Goal: Transaction & Acquisition: Book appointment/travel/reservation

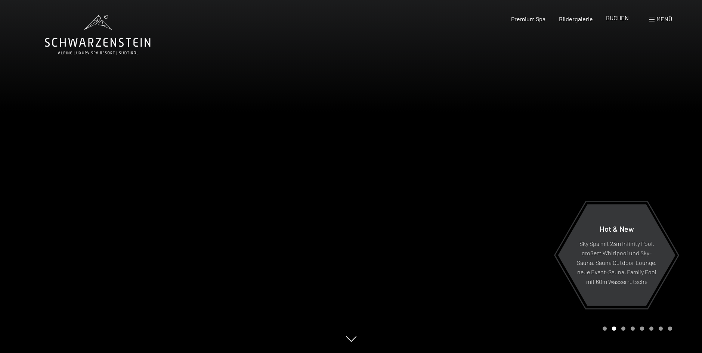
click at [609, 21] on span "BUCHEN" at bounding box center [617, 17] width 23 height 7
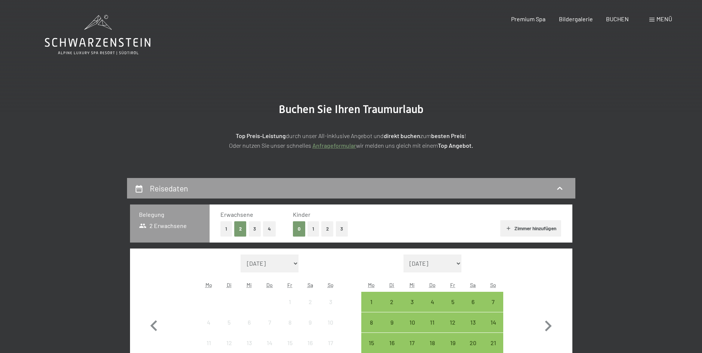
click at [84, 34] on icon at bounding box center [98, 35] width 106 height 40
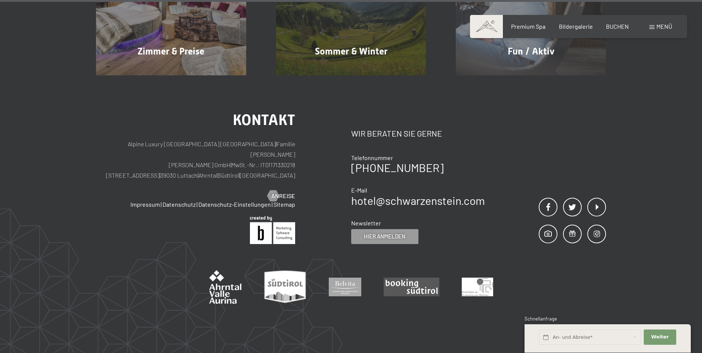
scroll to position [3744, 0]
click at [616, 29] on div "BUCHEN" at bounding box center [617, 25] width 23 height 8
click at [618, 23] on span "BUCHEN" at bounding box center [617, 25] width 23 height 7
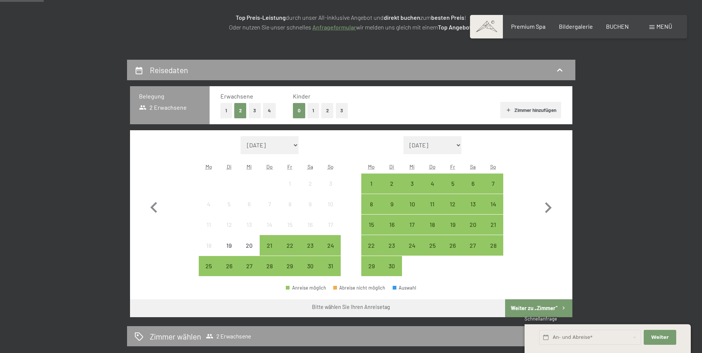
scroll to position [224, 0]
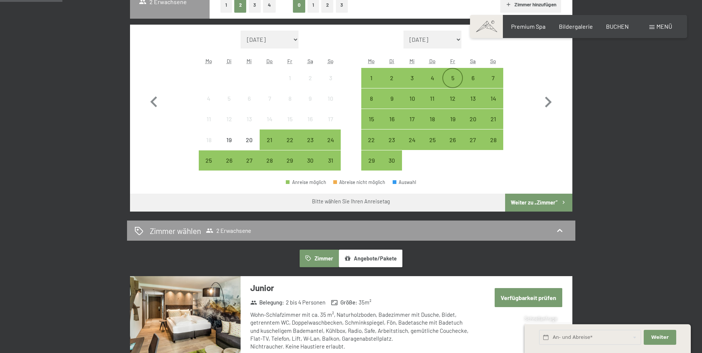
click at [454, 81] on div "5" at bounding box center [452, 84] width 19 height 19
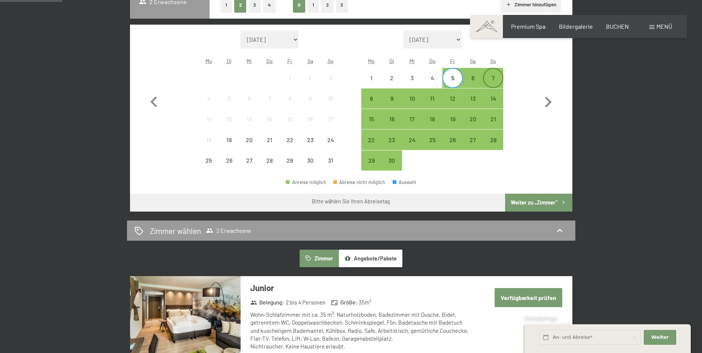
click at [495, 79] on div "7" at bounding box center [493, 84] width 19 height 19
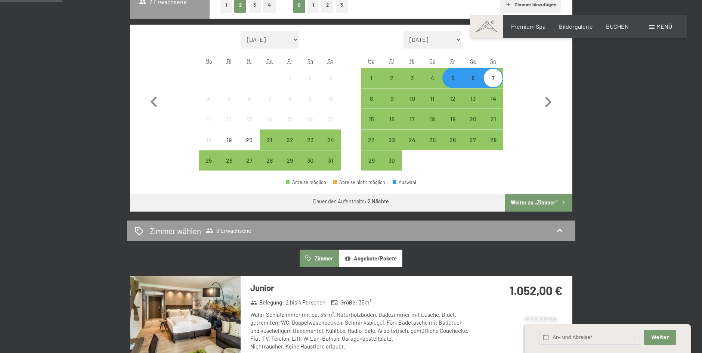
click at [537, 204] on button "Weiter zu „Zimmer“" at bounding box center [538, 203] width 67 height 18
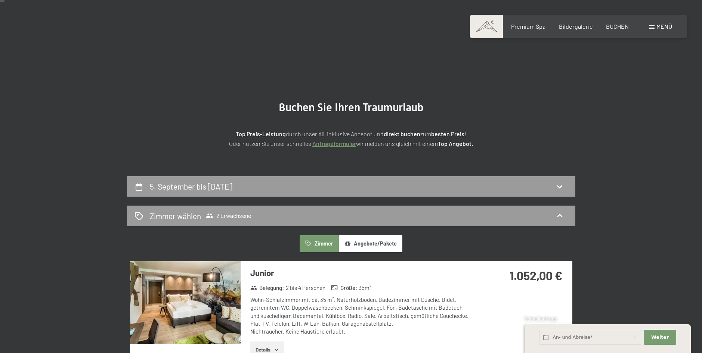
scroll to position [0, 0]
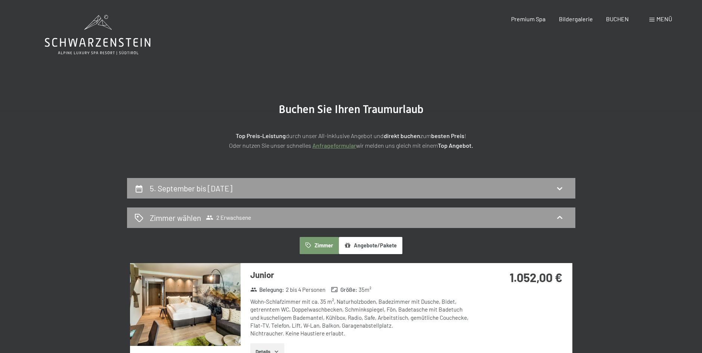
click at [102, 29] on icon at bounding box center [98, 35] width 106 height 40
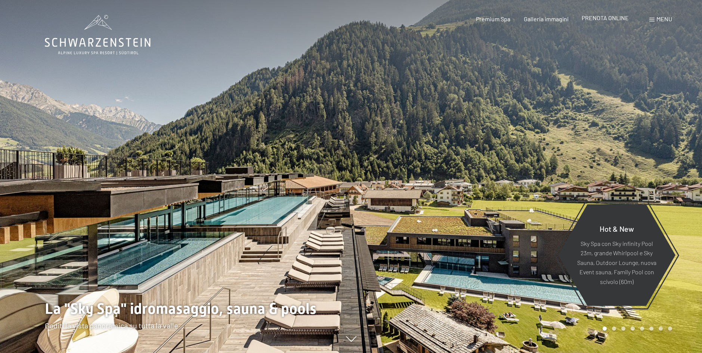
click at [616, 19] on span "PRENOTA ONLINE" at bounding box center [605, 17] width 47 height 7
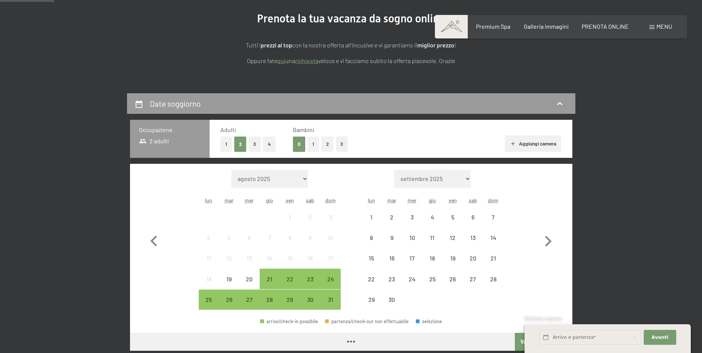
scroll to position [112, 0]
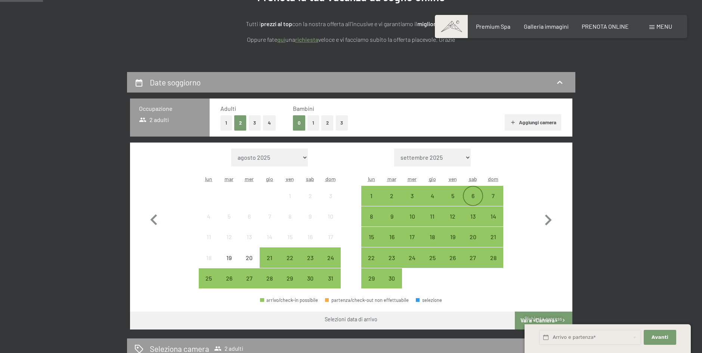
click at [473, 195] on div "6" at bounding box center [473, 202] width 19 height 19
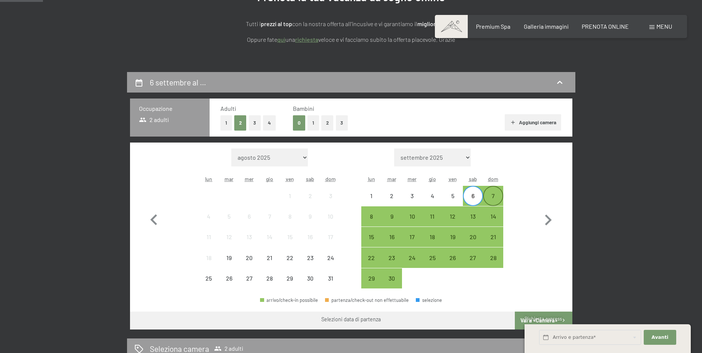
click at [495, 197] on div "7" at bounding box center [493, 202] width 19 height 19
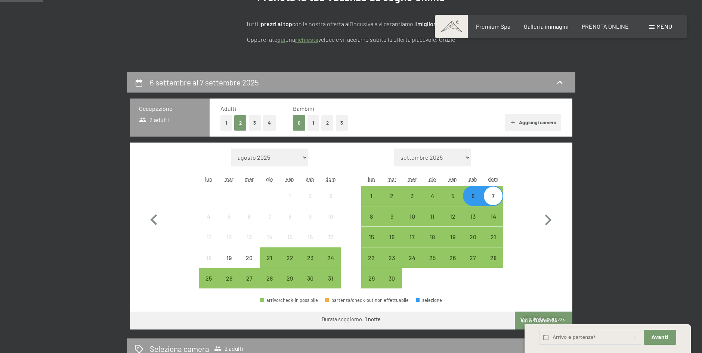
click at [327, 120] on button "2" at bounding box center [327, 122] width 12 height 15
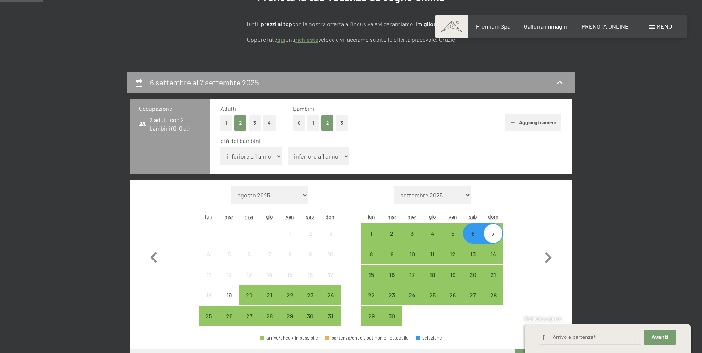
click at [259, 154] on select "inferiore a 1 anno 1 anno 2 anni 3 anni 4 anni 5 anni 6 anni 7 anni 8 anni 9 an…" at bounding box center [251, 157] width 62 height 18
select select "12"
click at [220, 148] on select "inferiore a 1 anno 1 anno 2 anni 3 anni 4 anni 5 anni 6 anni 7 anni 8 anni 9 an…" at bounding box center [251, 157] width 62 height 18
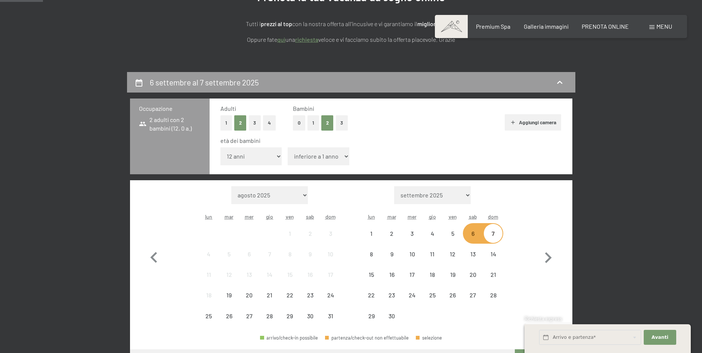
click at [337, 161] on select "inferiore a 1 anno 1 anno 2 anni 3 anni 4 anni 5 anni 6 anni 7 anni 8 anni 9 an…" at bounding box center [319, 157] width 62 height 18
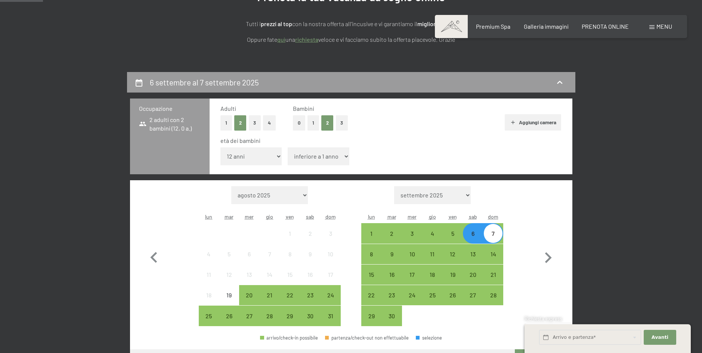
select select "12"
click at [288, 148] on select "inferiore a 1 anno 1 anno 2 anni 3 anni 4 anni 5 anni 6 anni 7 anni 8 anni 9 an…" at bounding box center [319, 157] width 62 height 18
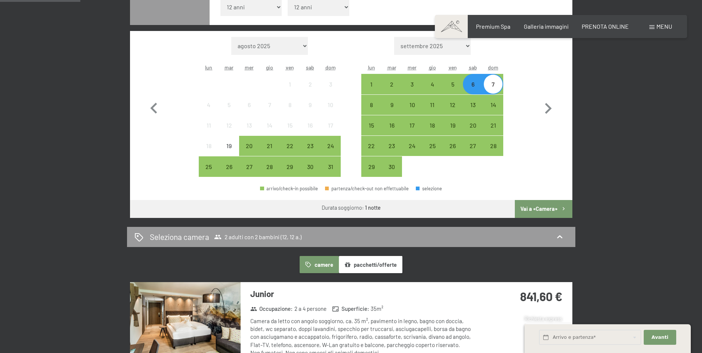
click at [539, 210] on button "Vai a «Camera»" at bounding box center [543, 209] width 57 height 18
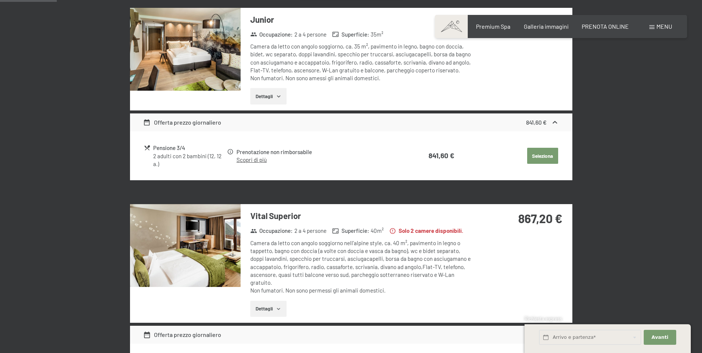
scroll to position [184, 0]
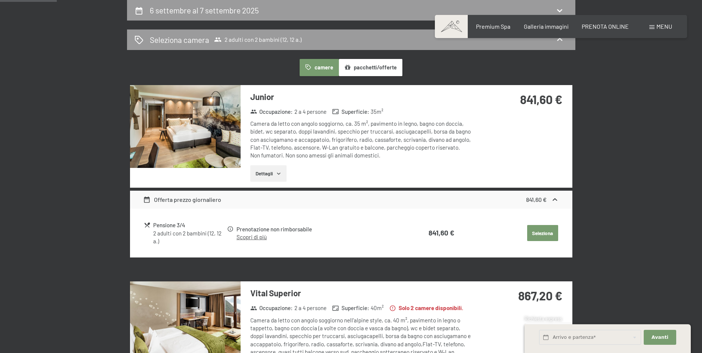
click at [232, 230] on icon at bounding box center [230, 229] width 7 height 7
click at [250, 239] on link "Scopri di più" at bounding box center [251, 237] width 30 height 7
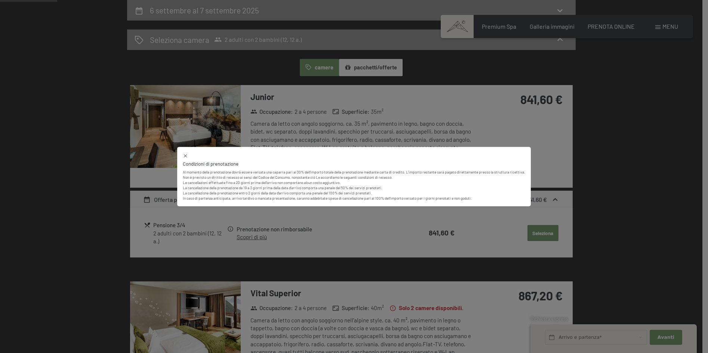
click at [250, 239] on div "Condizioni di prenotazione Al momento della prenotazione dovrà essere versata u…" at bounding box center [354, 176] width 708 height 353
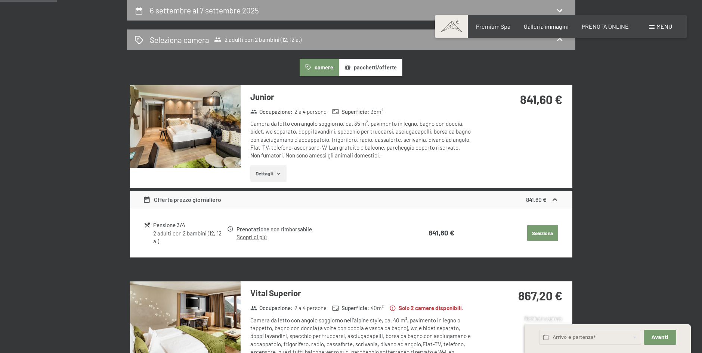
click at [171, 131] on img at bounding box center [185, 126] width 111 height 83
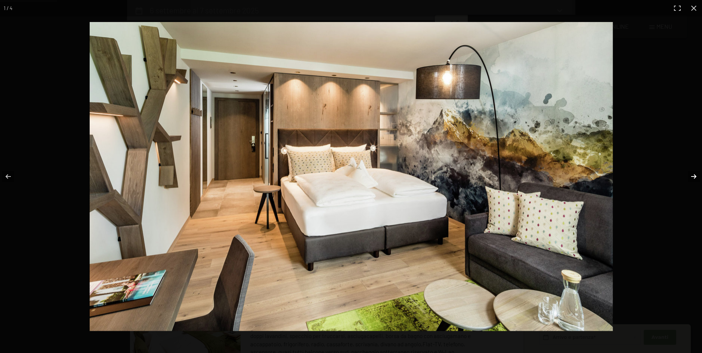
click at [693, 176] on button "button" at bounding box center [689, 176] width 26 height 37
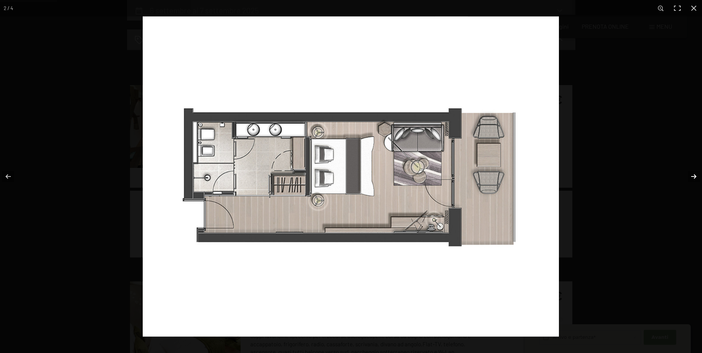
click at [693, 176] on button "button" at bounding box center [689, 176] width 26 height 37
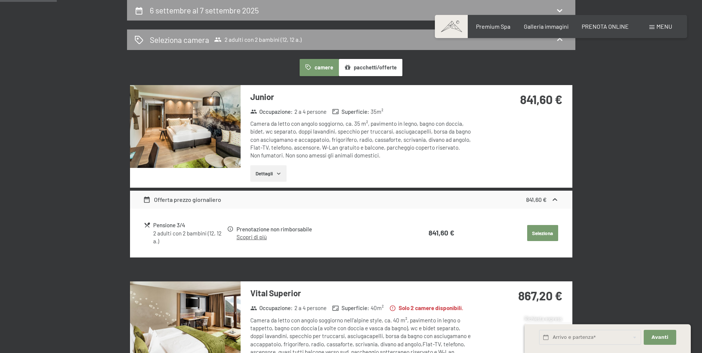
click at [0, 0] on button "button" at bounding box center [0, 0] width 0 height 0
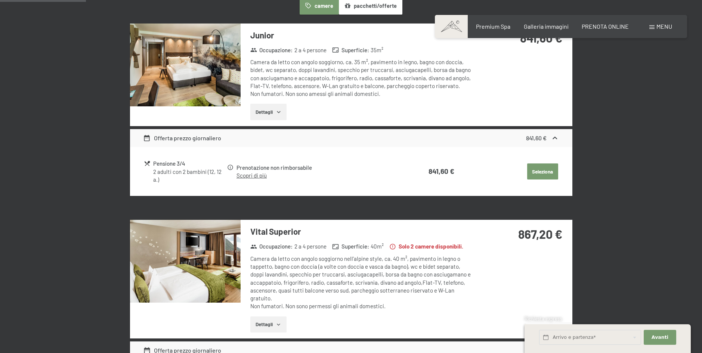
scroll to position [336, 0]
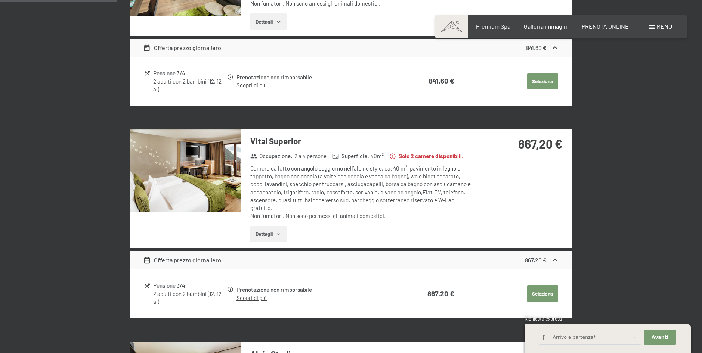
click at [201, 172] on img at bounding box center [185, 171] width 111 height 83
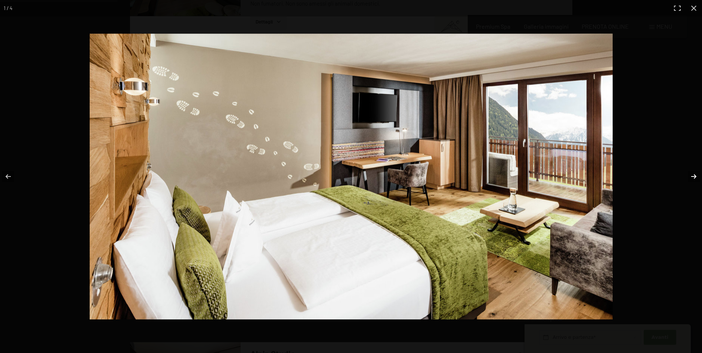
click at [693, 173] on button "button" at bounding box center [689, 176] width 26 height 37
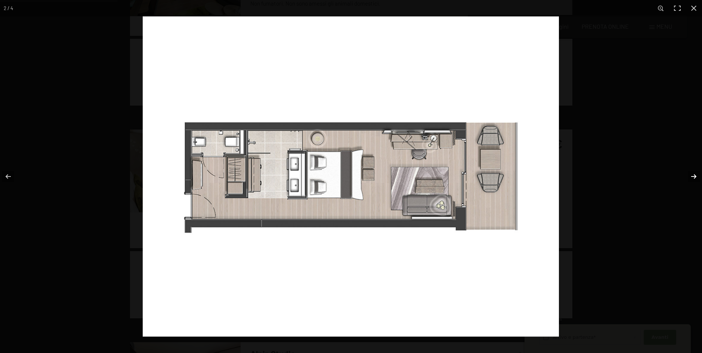
click at [694, 176] on button "button" at bounding box center [689, 176] width 26 height 37
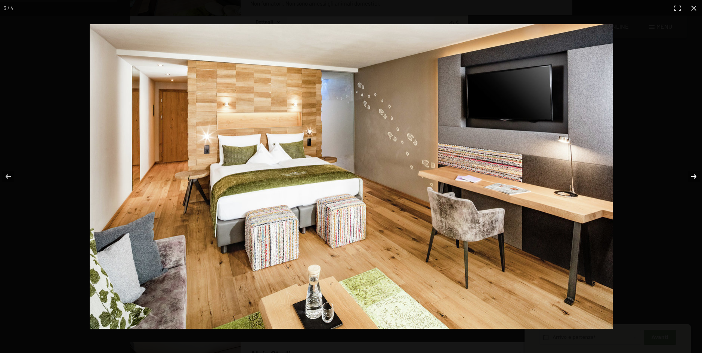
click at [694, 176] on button "button" at bounding box center [689, 176] width 26 height 37
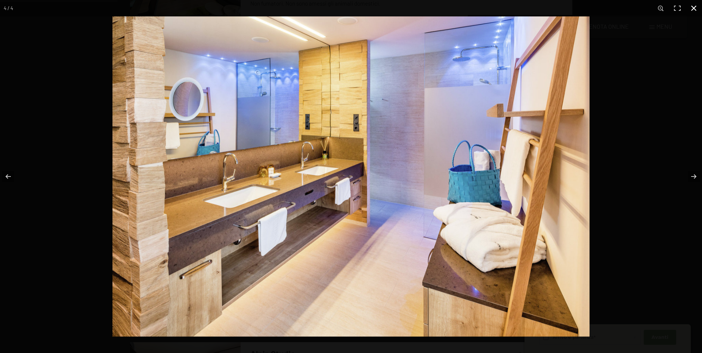
click at [692, 12] on button "button" at bounding box center [694, 8] width 16 height 16
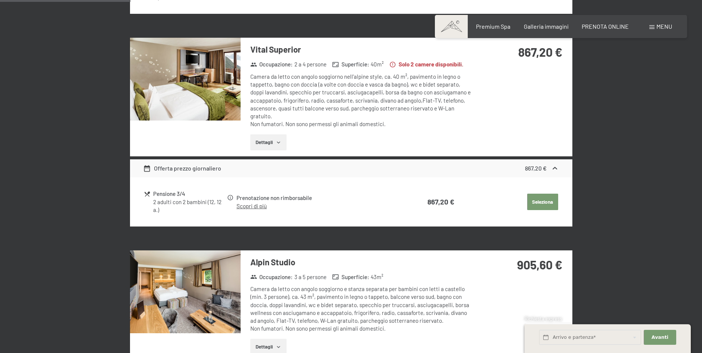
scroll to position [486, 0]
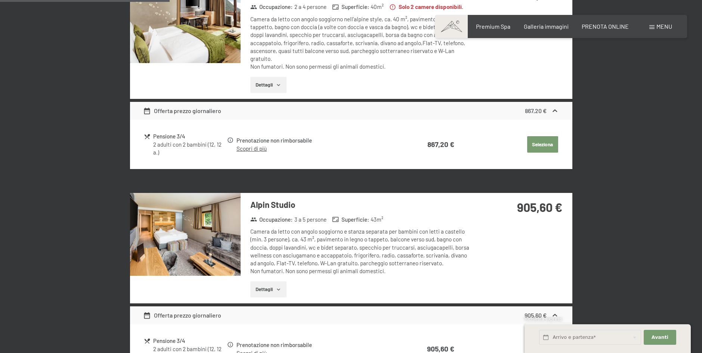
click at [204, 239] on img at bounding box center [185, 234] width 111 height 83
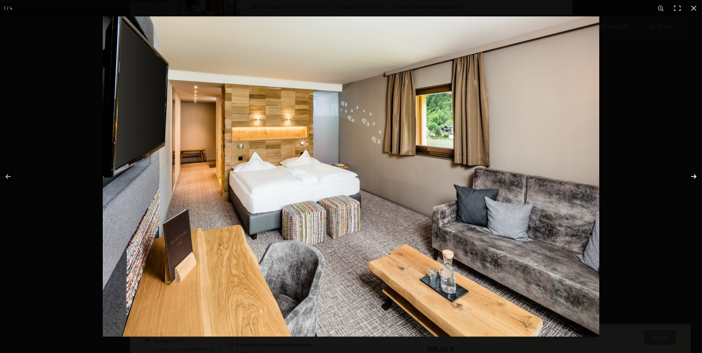
click at [695, 180] on button "button" at bounding box center [689, 176] width 26 height 37
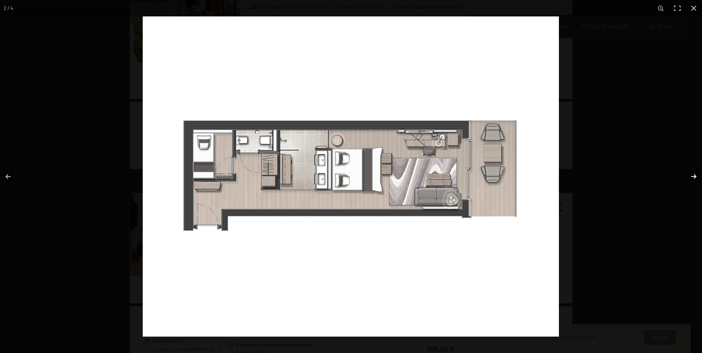
click at [695, 180] on button "button" at bounding box center [689, 176] width 26 height 37
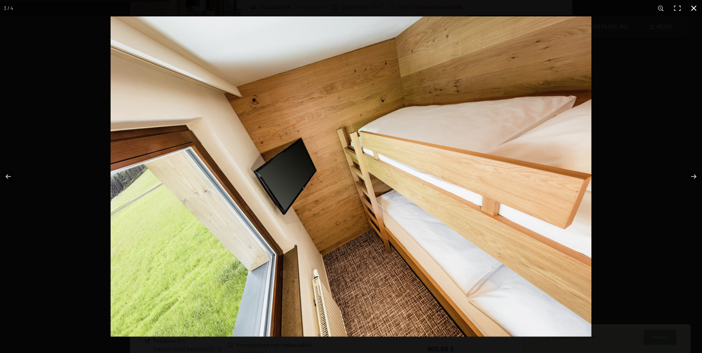
click at [691, 10] on button "button" at bounding box center [694, 8] width 16 height 16
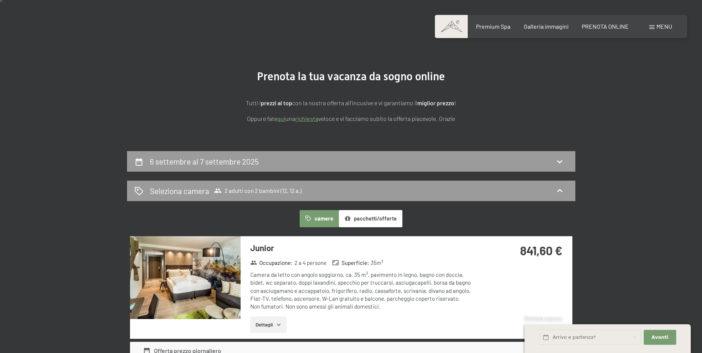
scroll to position [0, 0]
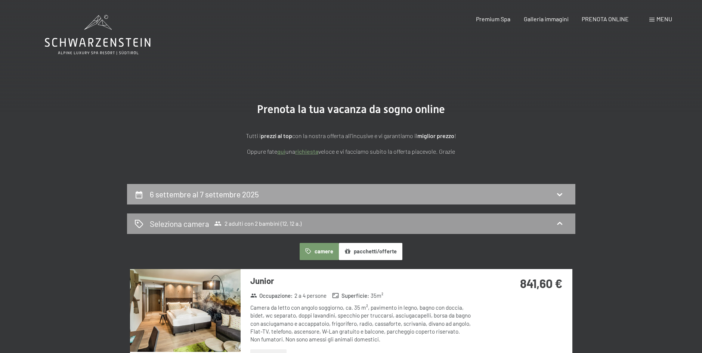
click at [544, 192] on div "6 settembre al 7 settembre 2025" at bounding box center [350, 194] width 433 height 11
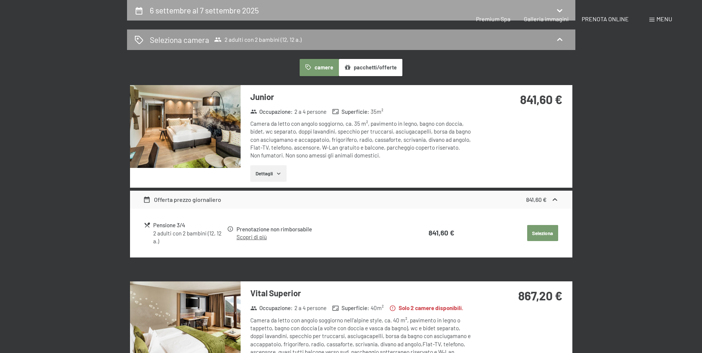
select select "12"
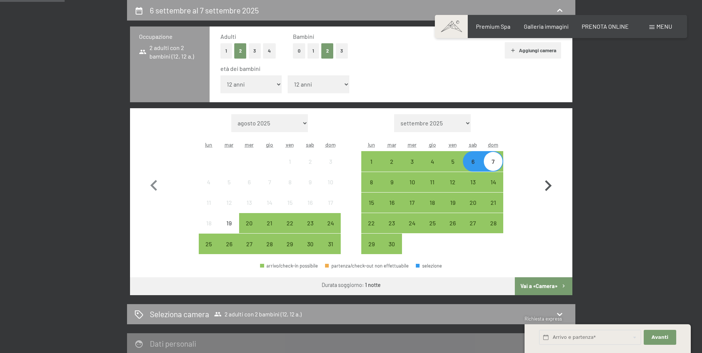
click at [548, 187] on icon "button" at bounding box center [548, 185] width 7 height 11
select select "[DATE]"
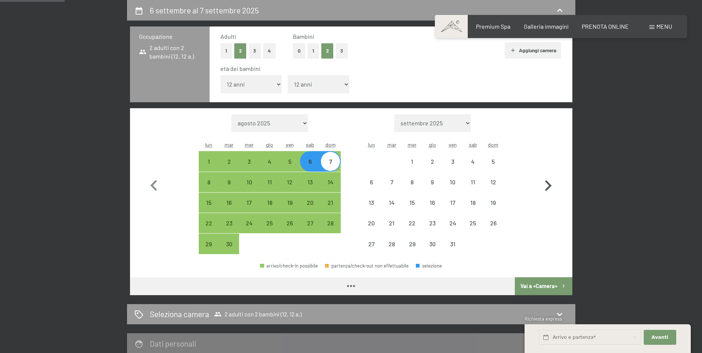
click at [548, 187] on icon "button" at bounding box center [548, 185] width 7 height 11
select select "[DATE]"
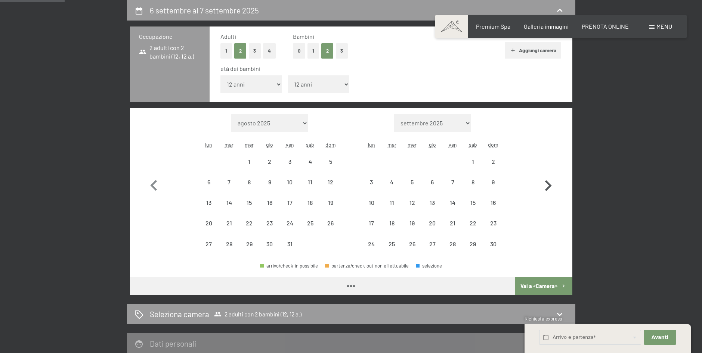
click at [548, 187] on icon "button" at bounding box center [548, 185] width 7 height 11
select select "[DATE]"
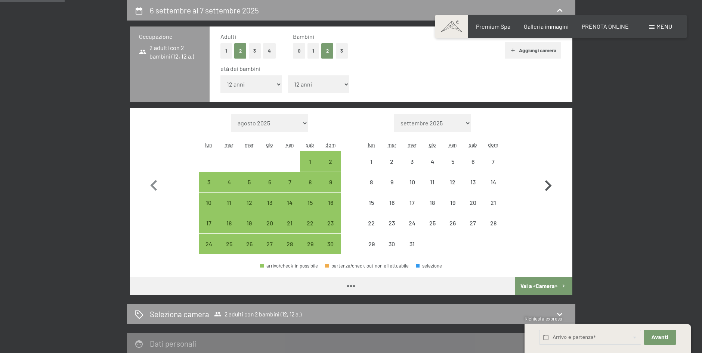
select select "[DATE]"
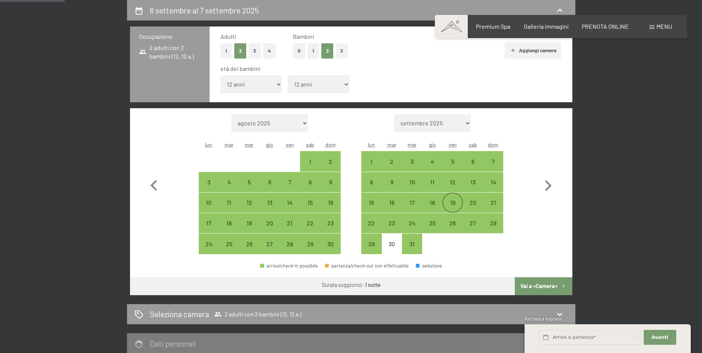
click at [454, 204] on div "19" at bounding box center [452, 209] width 19 height 19
select select "[DATE]"
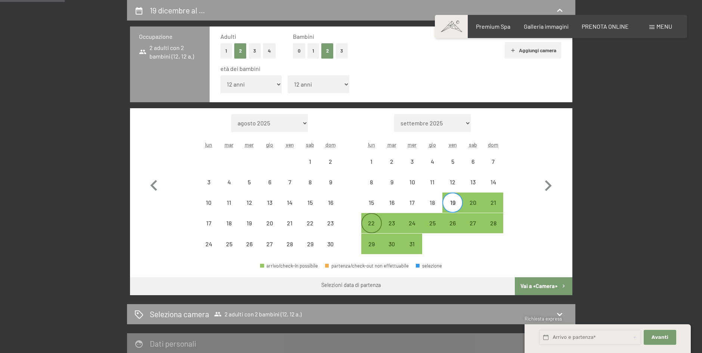
click at [380, 225] on div "22" at bounding box center [371, 229] width 19 height 19
select select "[DATE]"
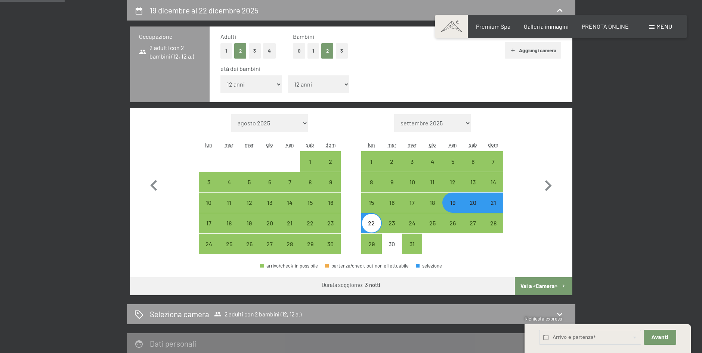
click at [547, 288] on button "Vai a «Camera»" at bounding box center [543, 287] width 57 height 18
select select "[DATE]"
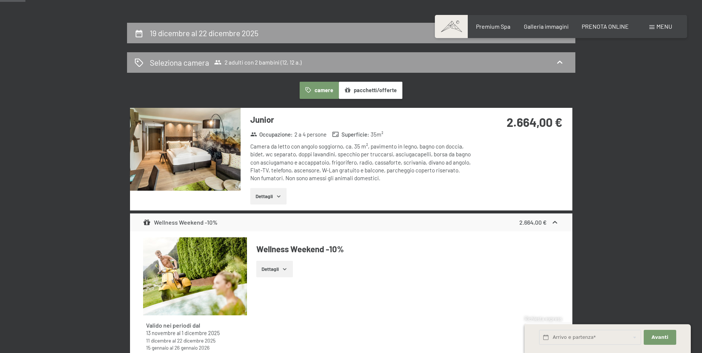
scroll to position [262, 0]
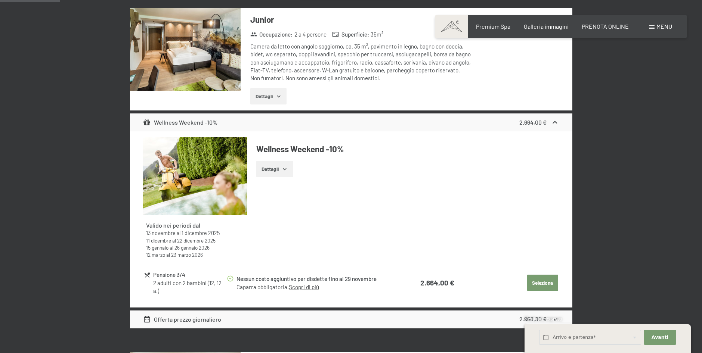
click at [304, 287] on link "Scopri di più" at bounding box center [304, 287] width 30 height 7
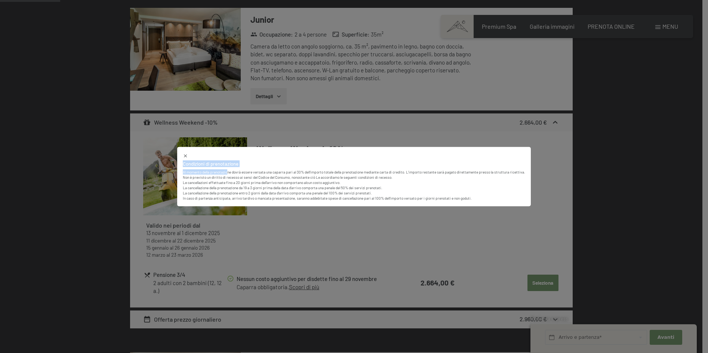
drag, startPoint x: 228, startPoint y: 170, endPoint x: 489, endPoint y: 216, distance: 265.6
click at [489, 216] on div "Condizioni di prenotazione Al momento della prenotazione dovrà essere versata u…" at bounding box center [354, 176] width 708 height 353
drag, startPoint x: 489, startPoint y: 216, endPoint x: 558, endPoint y: 225, distance: 69.3
click at [558, 225] on div "Condizioni di prenotazione Al momento della prenotazione dovrà essere versata u…" at bounding box center [354, 176] width 708 height 353
